Goal: Task Accomplishment & Management: Manage account settings

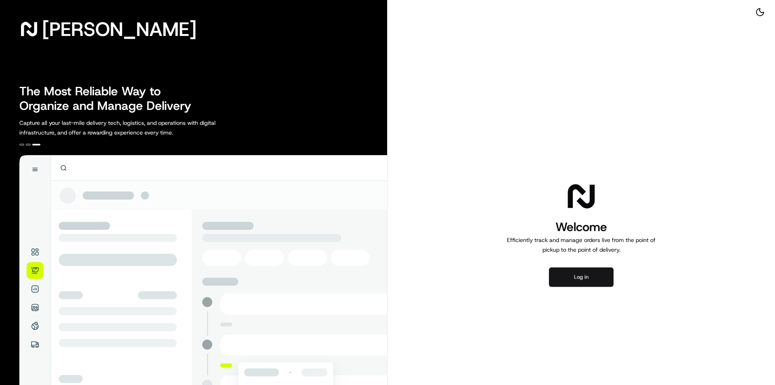
click at [579, 273] on button "Log in" at bounding box center [581, 276] width 65 height 19
